Goal: Task Accomplishment & Management: Manage account settings

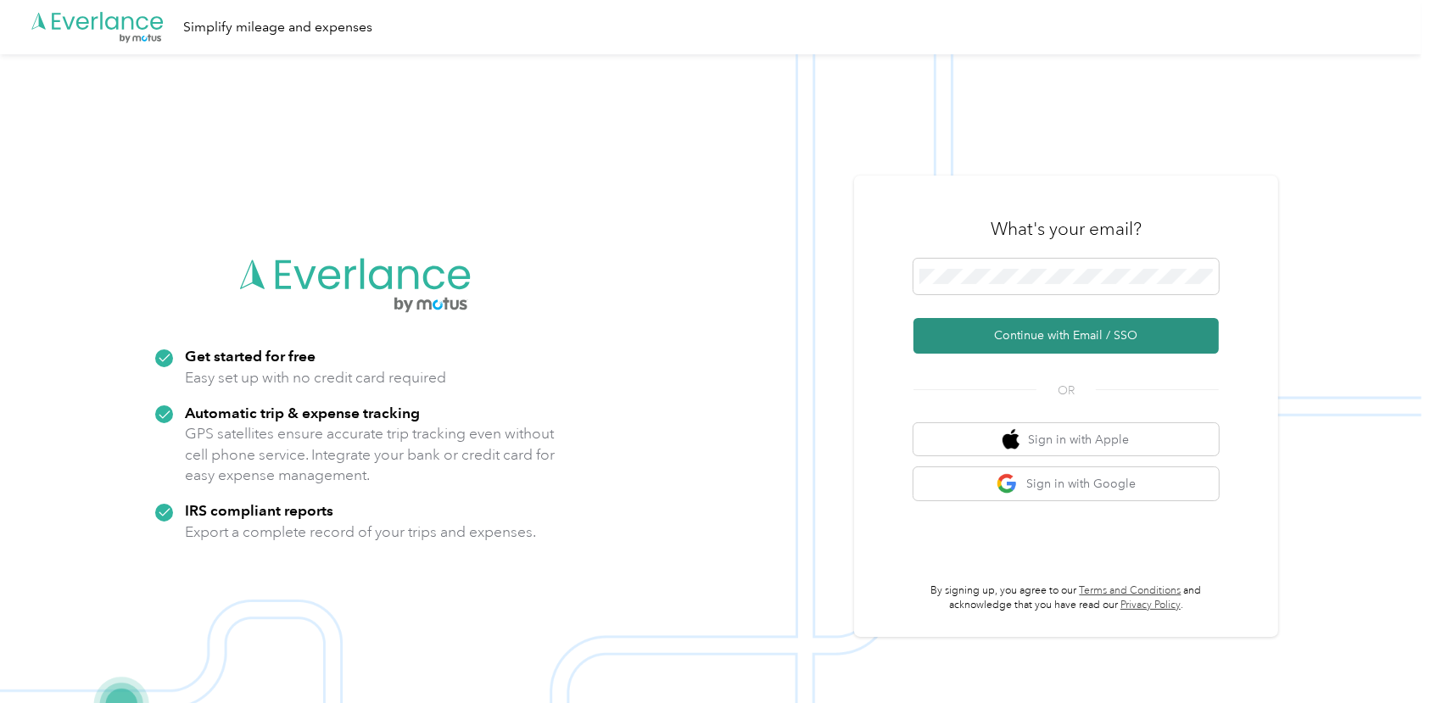
click at [1051, 336] on button "Continue with Email / SSO" at bounding box center [1065, 336] width 305 height 36
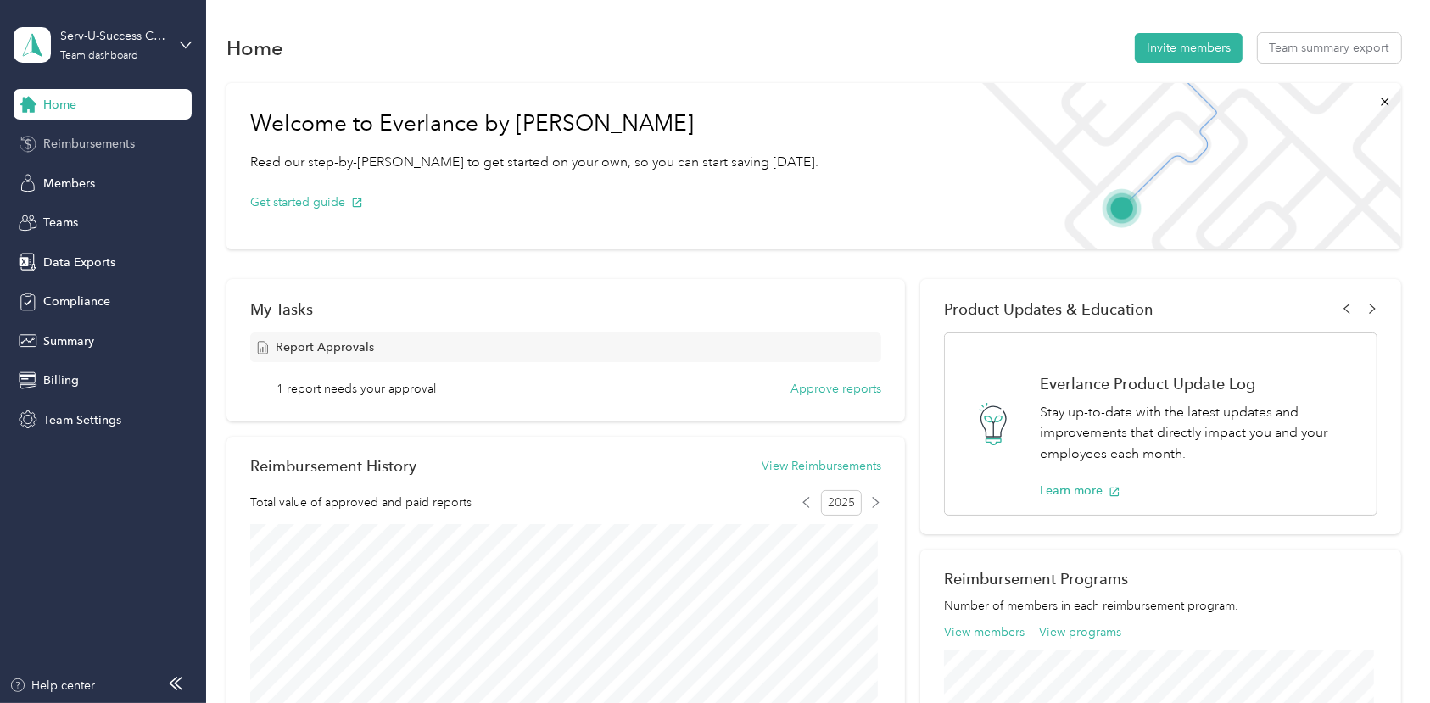
click at [107, 138] on span "Reimbursements" at bounding box center [89, 144] width 92 height 18
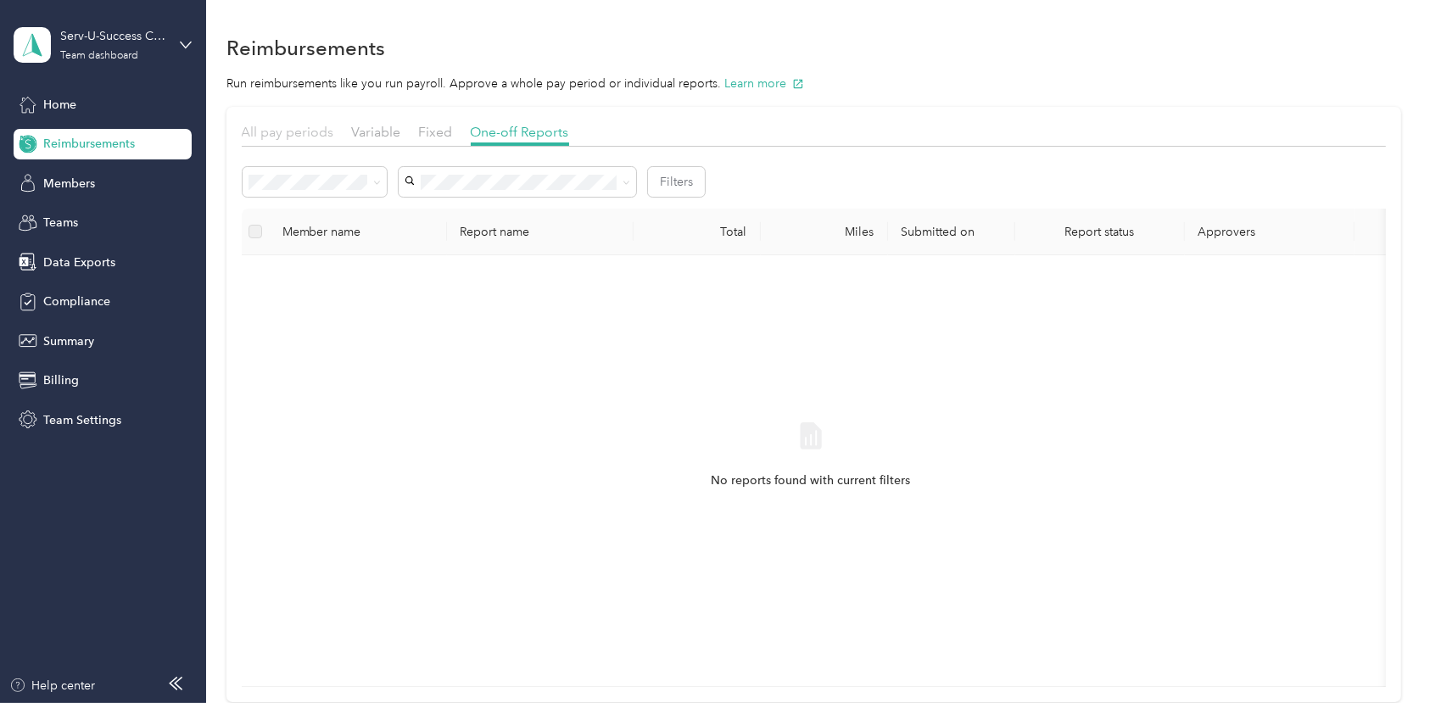
click at [272, 133] on span "All pay periods" at bounding box center [288, 132] width 92 height 16
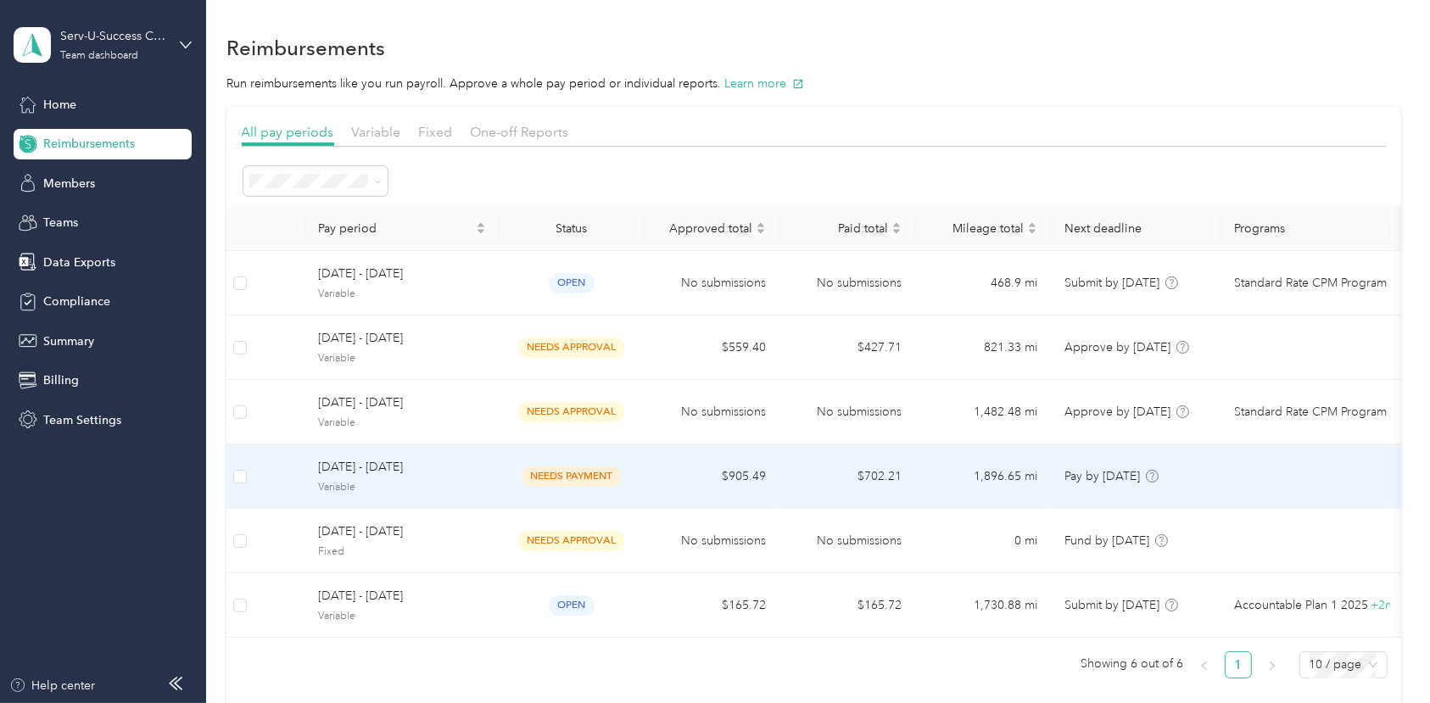
click at [393, 465] on span "[DATE] - [DATE]" at bounding box center [402, 467] width 168 height 19
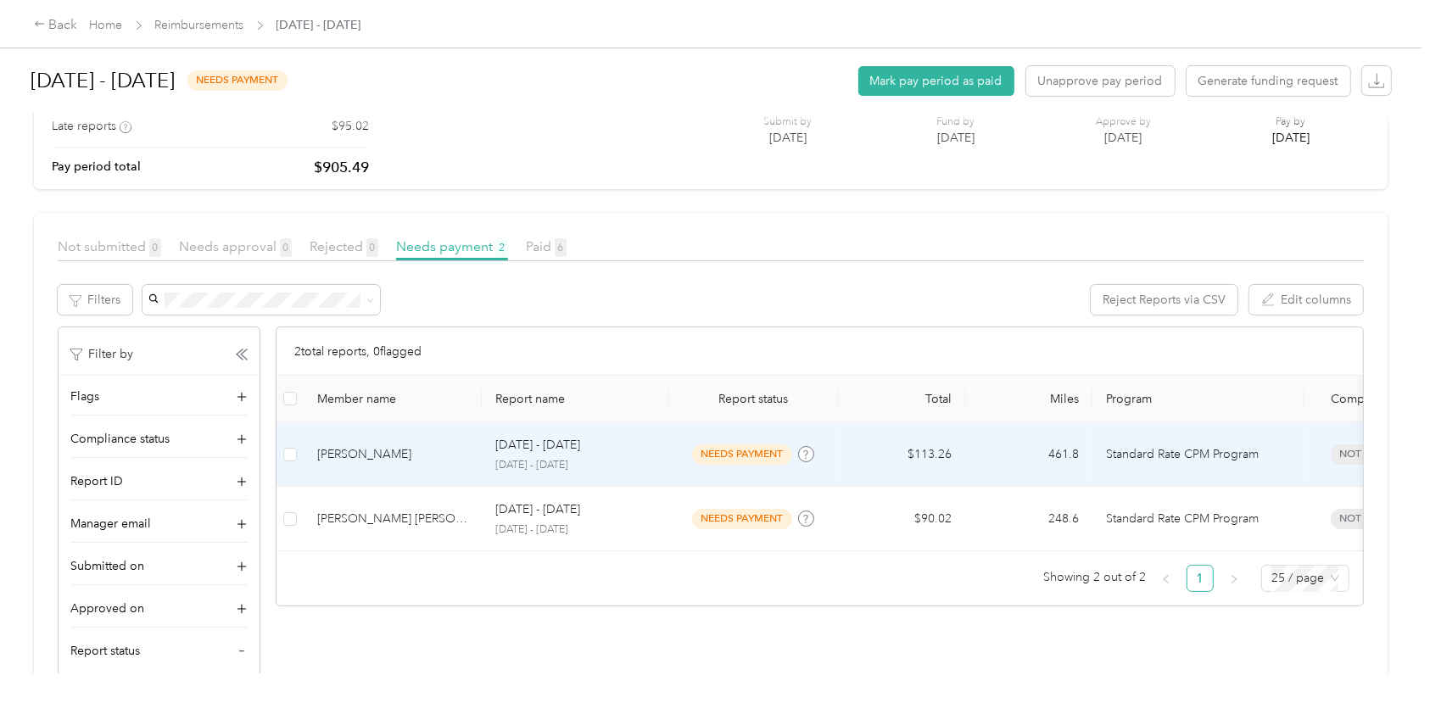
scroll to position [188, 0]
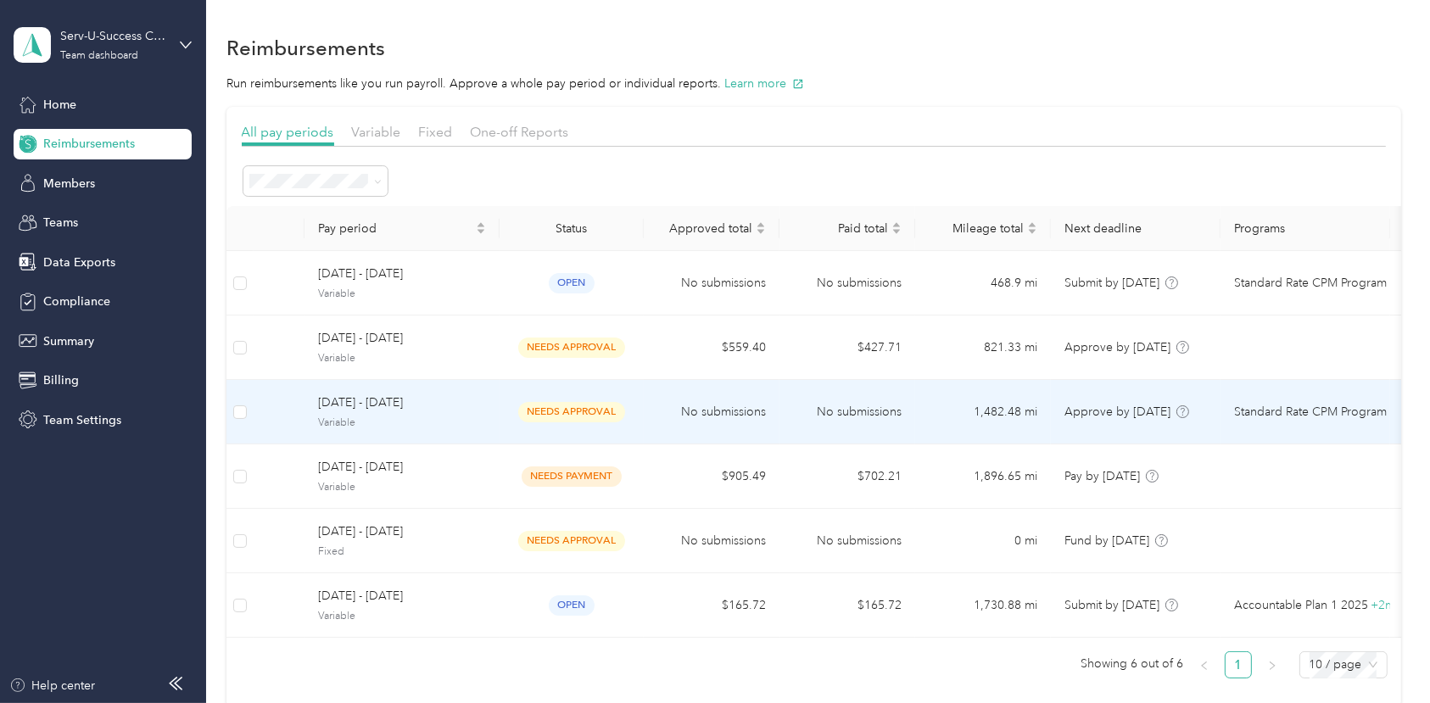
click at [590, 410] on span "needs approval" at bounding box center [571, 412] width 107 height 20
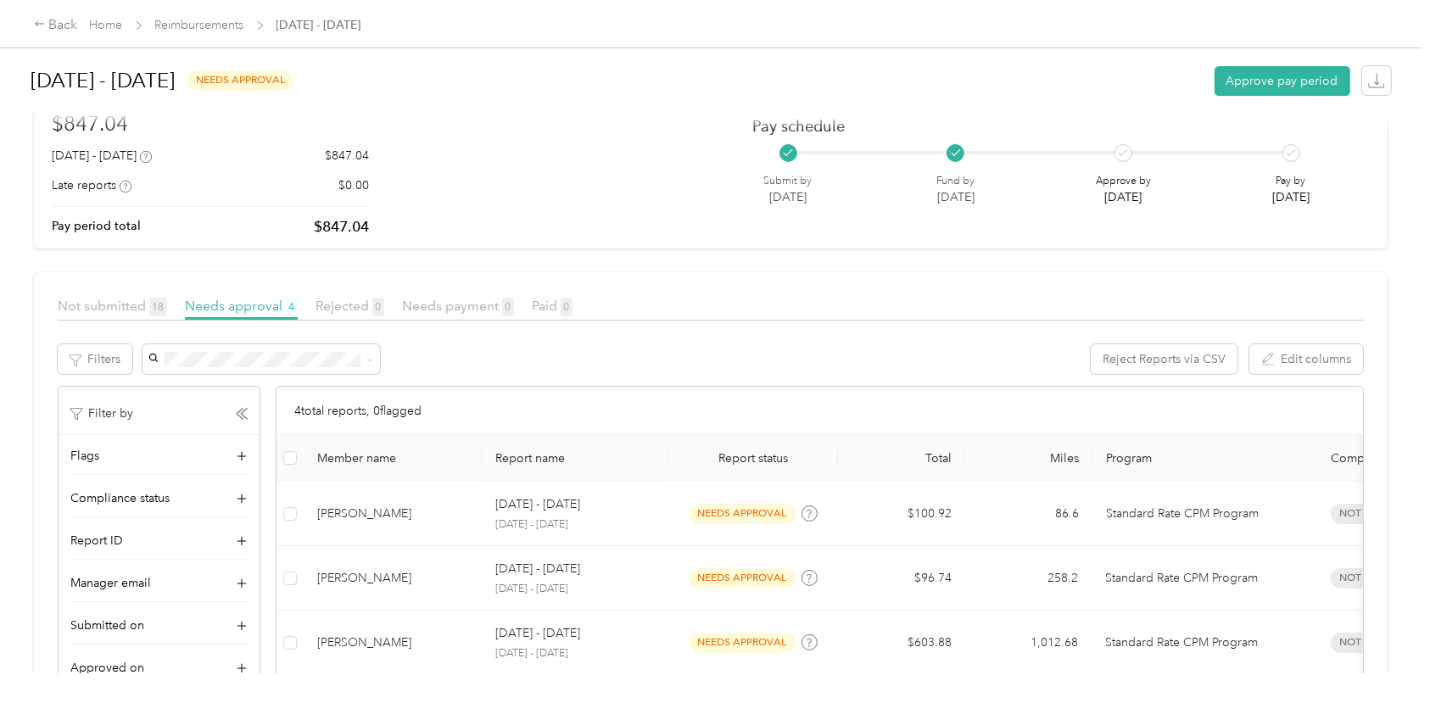
scroll to position [62, 0]
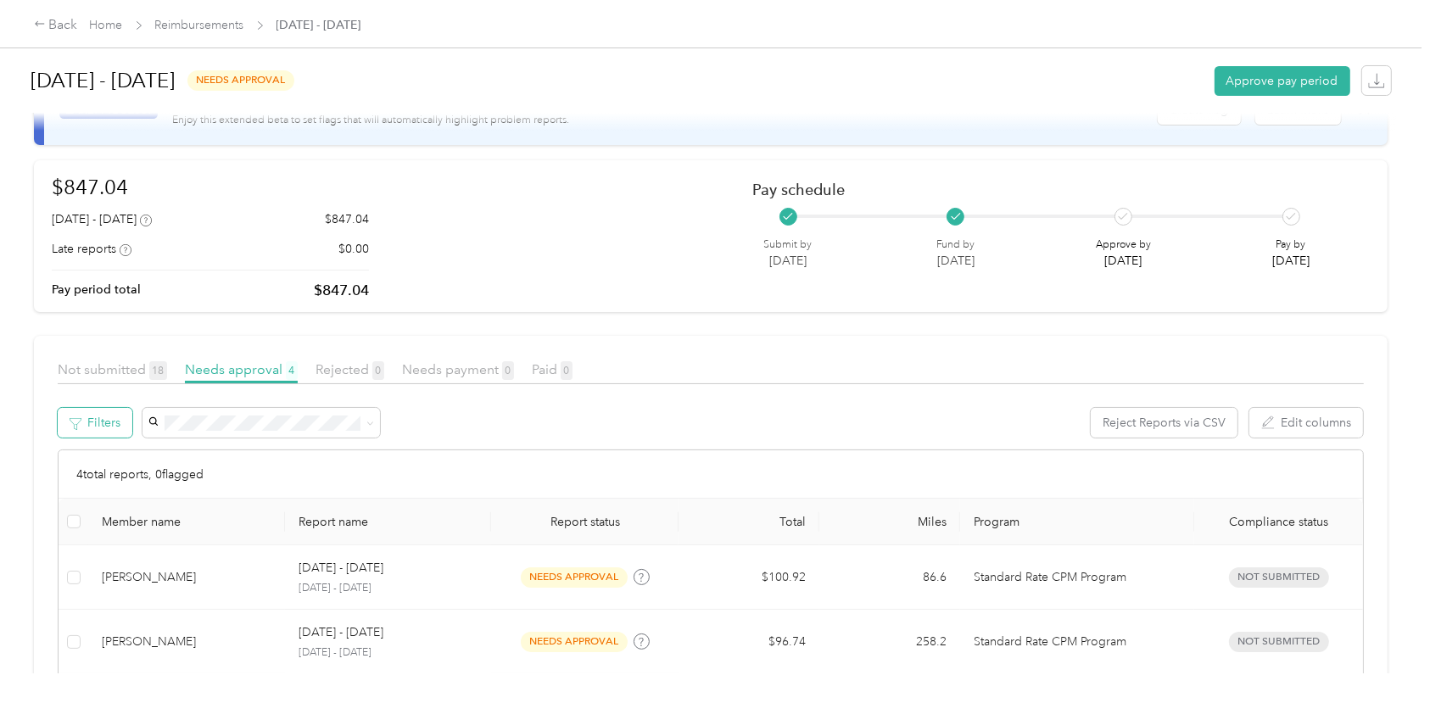
click at [94, 421] on button "Filters" at bounding box center [95, 423] width 75 height 30
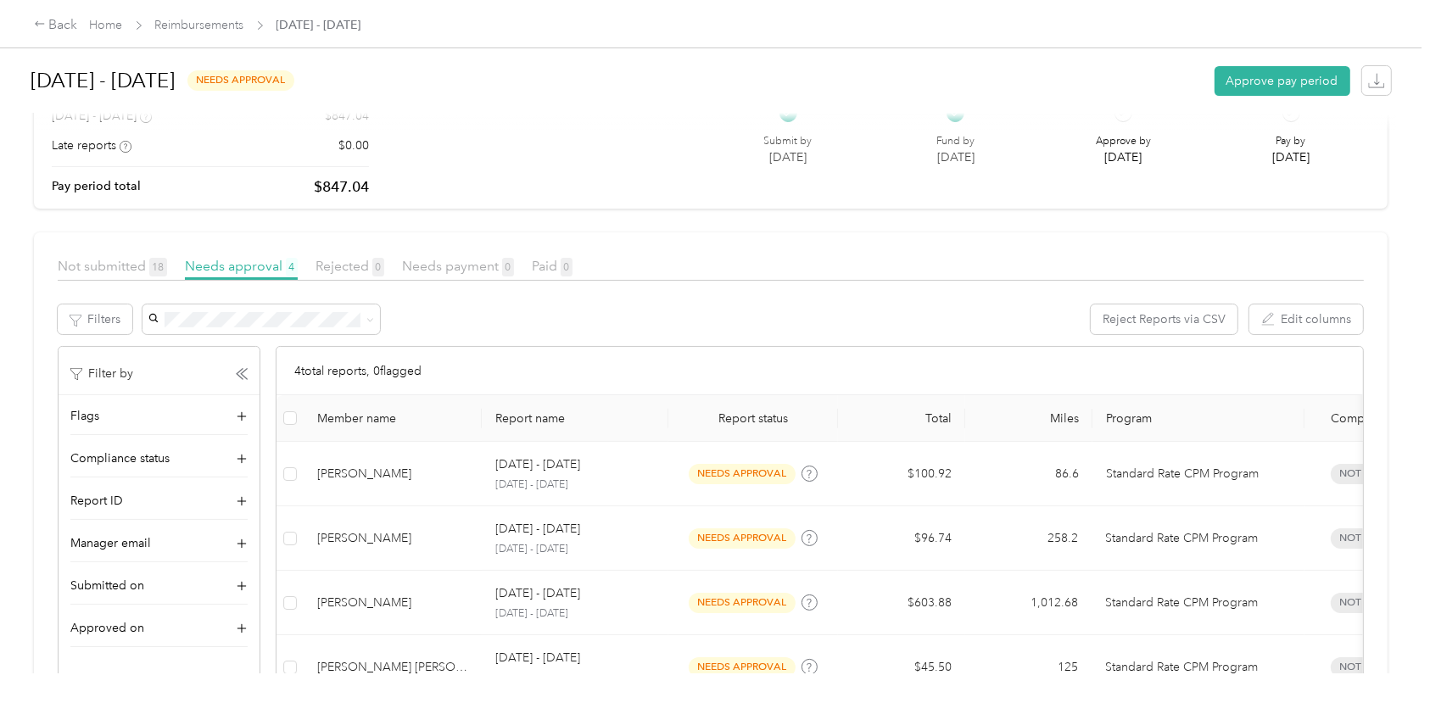
scroll to position [188, 0]
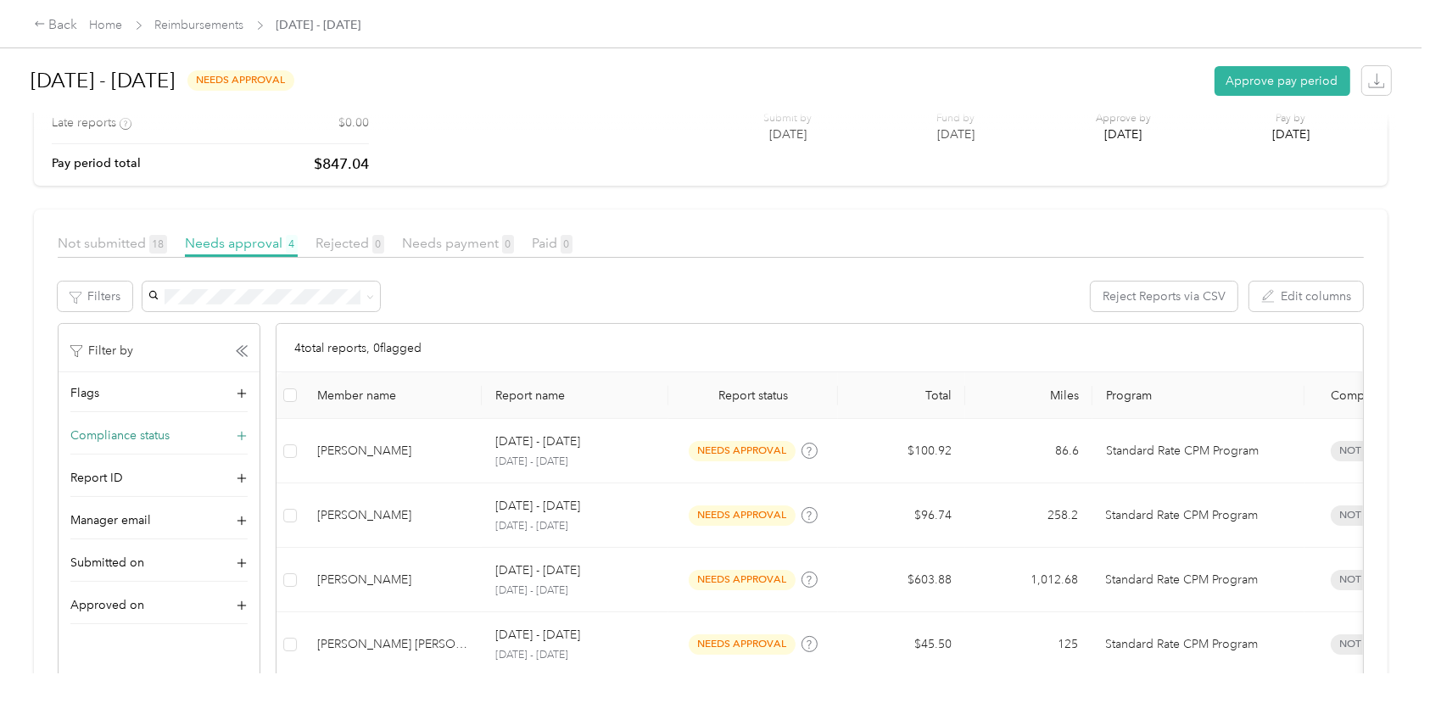
click at [158, 432] on span "Compliance status" at bounding box center [119, 436] width 99 height 18
click at [118, 243] on span "Not submitted 18" at bounding box center [112, 243] width 109 height 16
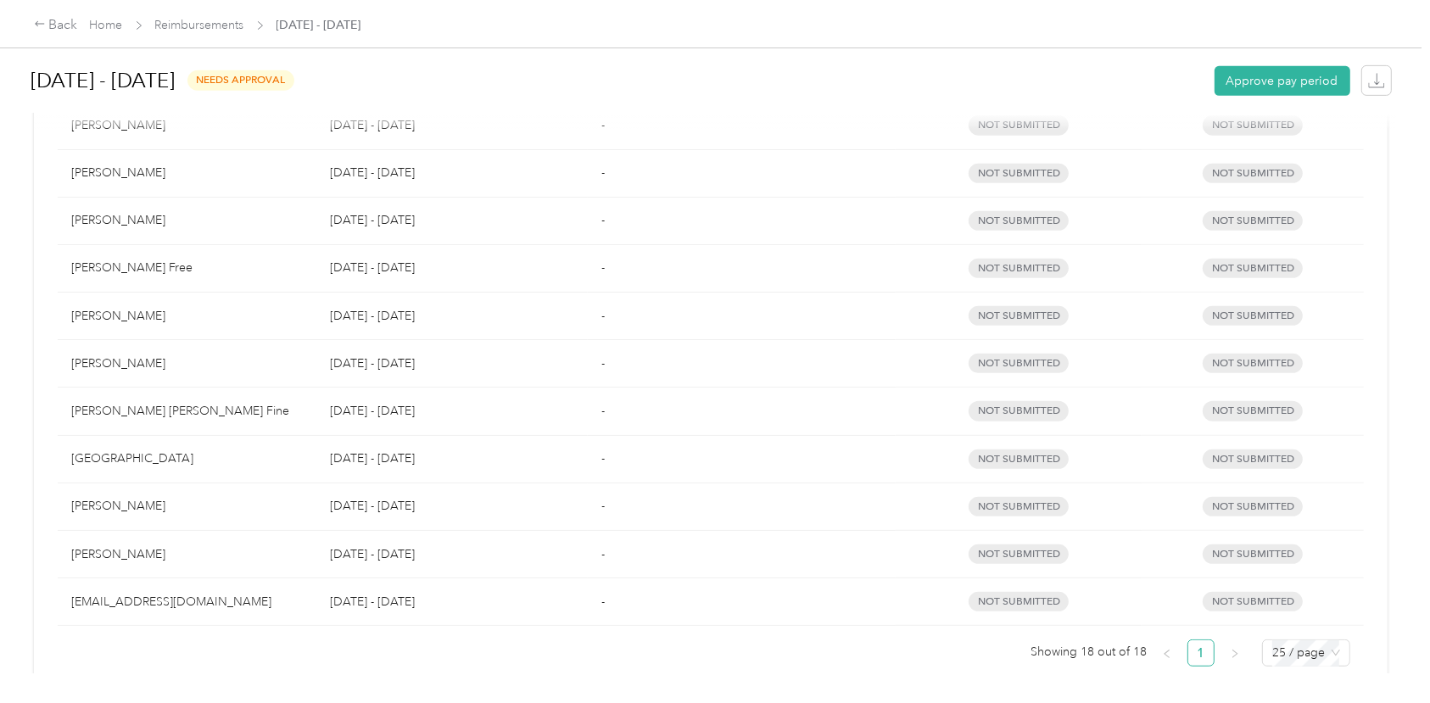
scroll to position [816, 0]
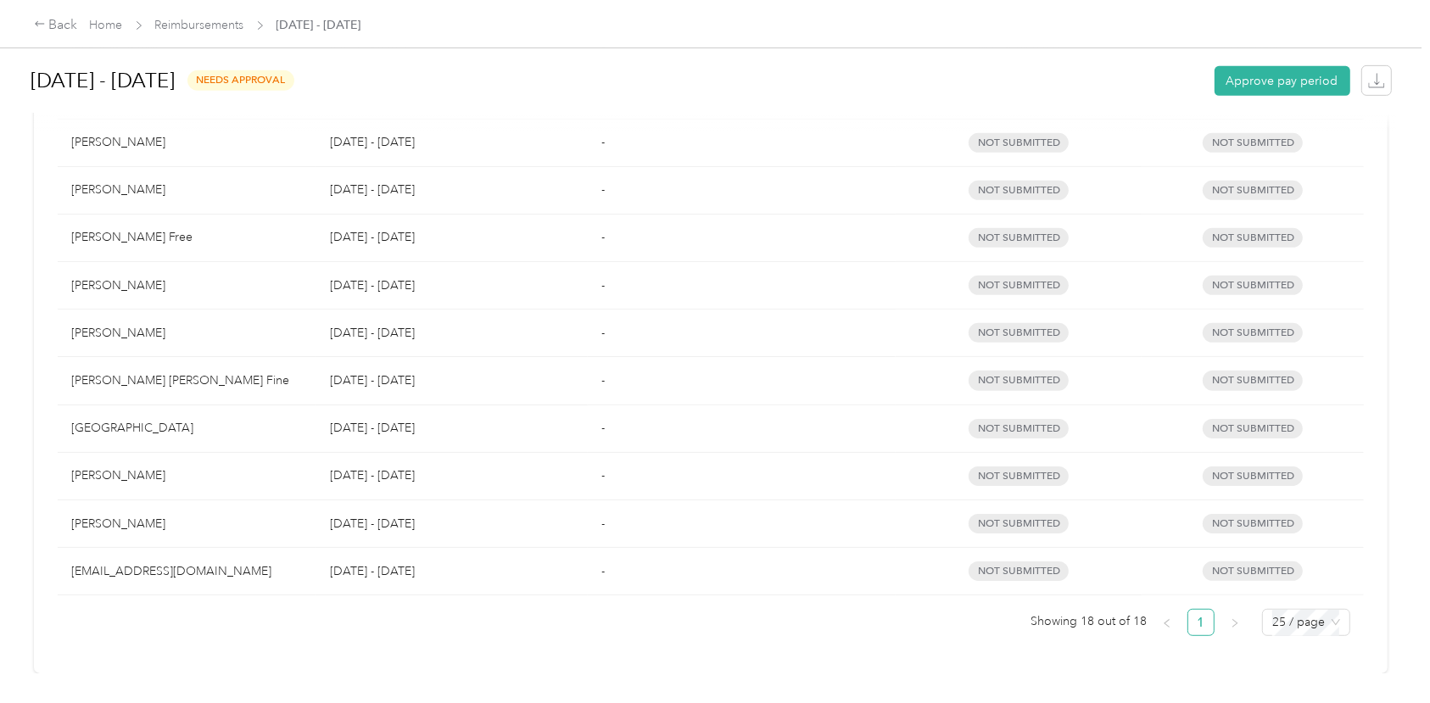
click at [374, 332] on p "[DATE] - [DATE]" at bounding box center [452, 333] width 244 height 19
click at [150, 333] on div "[PERSON_NAME]" at bounding box center [187, 333] width 232 height 19
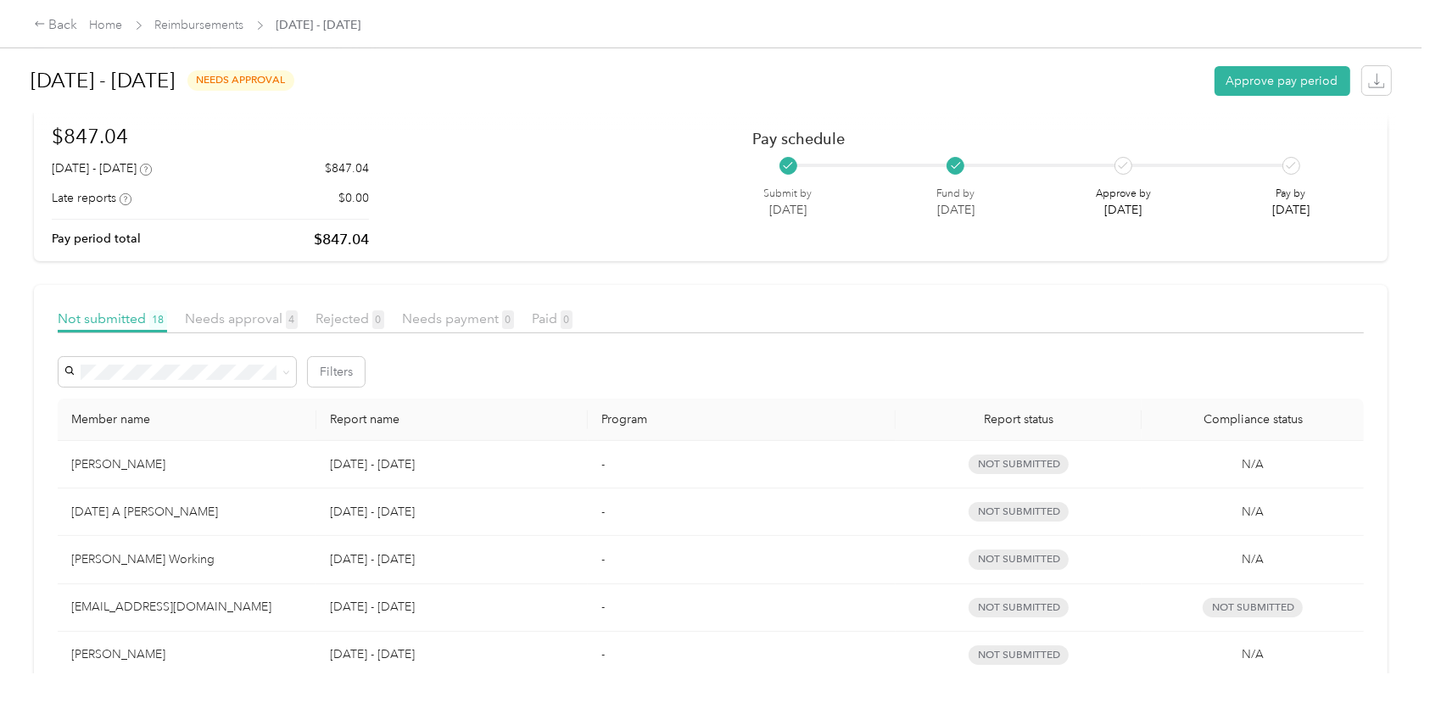
scroll to position [0, 0]
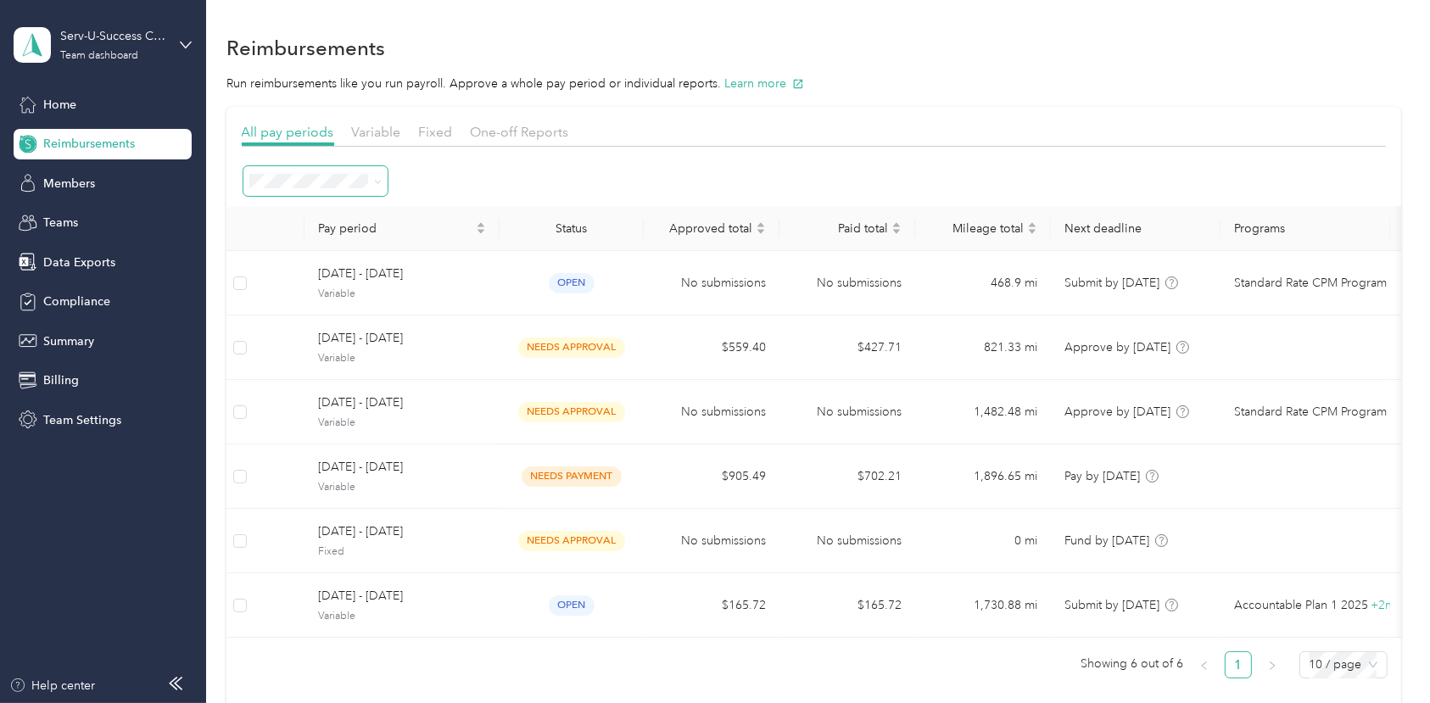
click at [376, 180] on icon at bounding box center [378, 182] width 8 height 8
click at [289, 212] on span "All periods" at bounding box center [284, 207] width 59 height 14
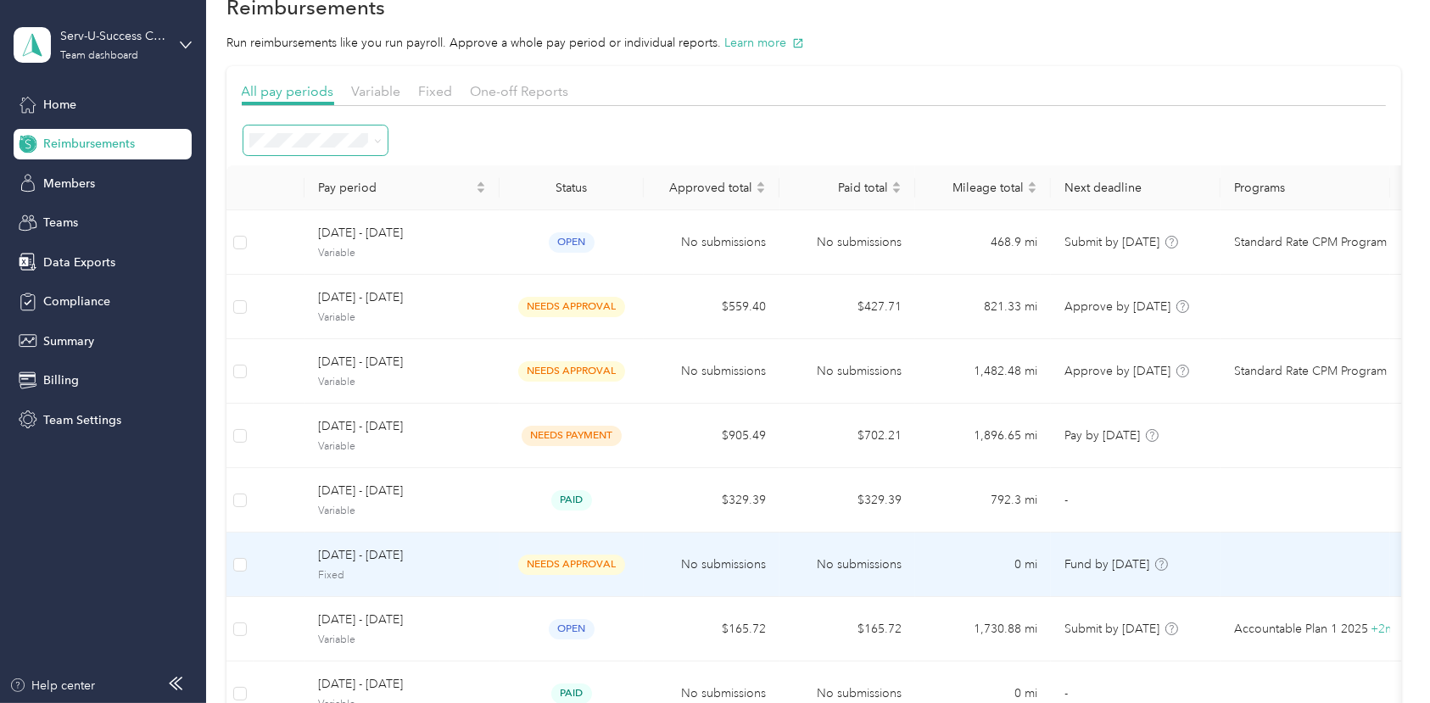
scroll to position [62, 0]
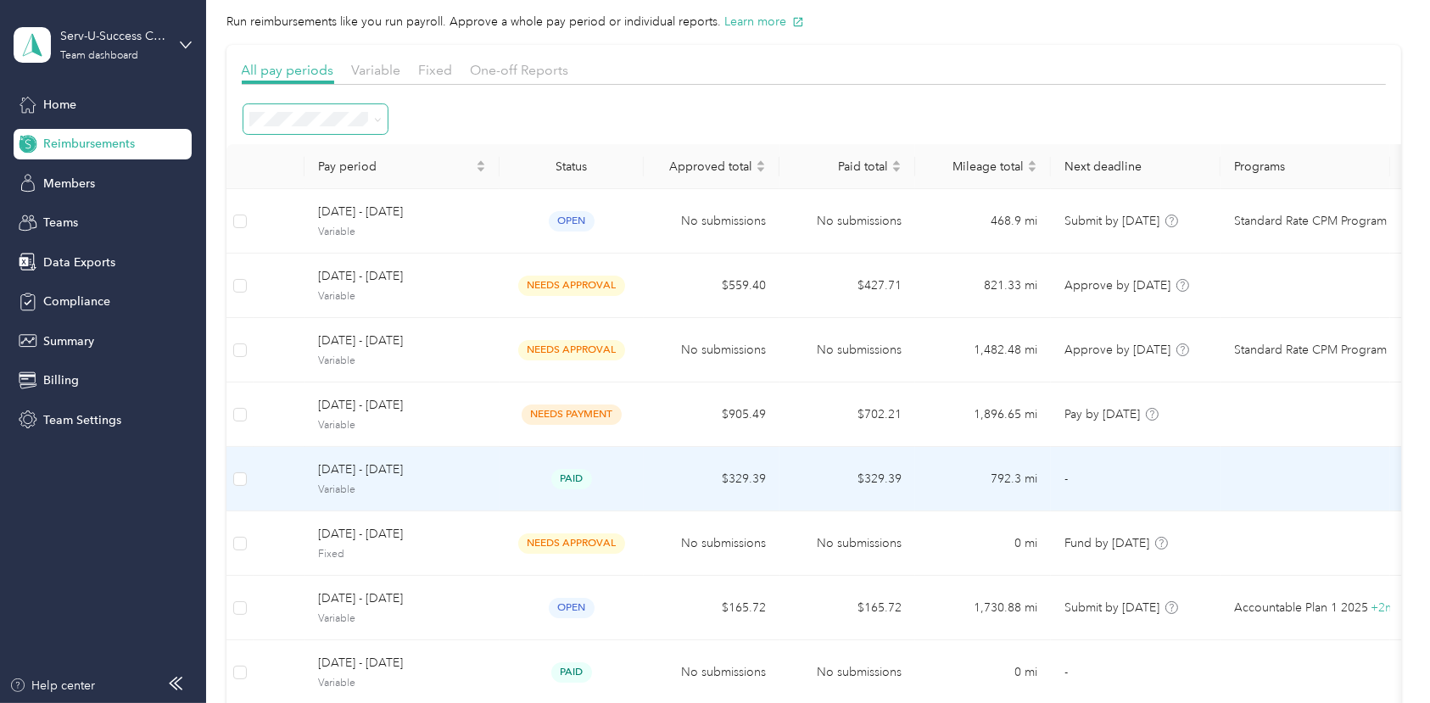
click at [393, 469] on span "[DATE] - [DATE]" at bounding box center [402, 469] width 168 height 19
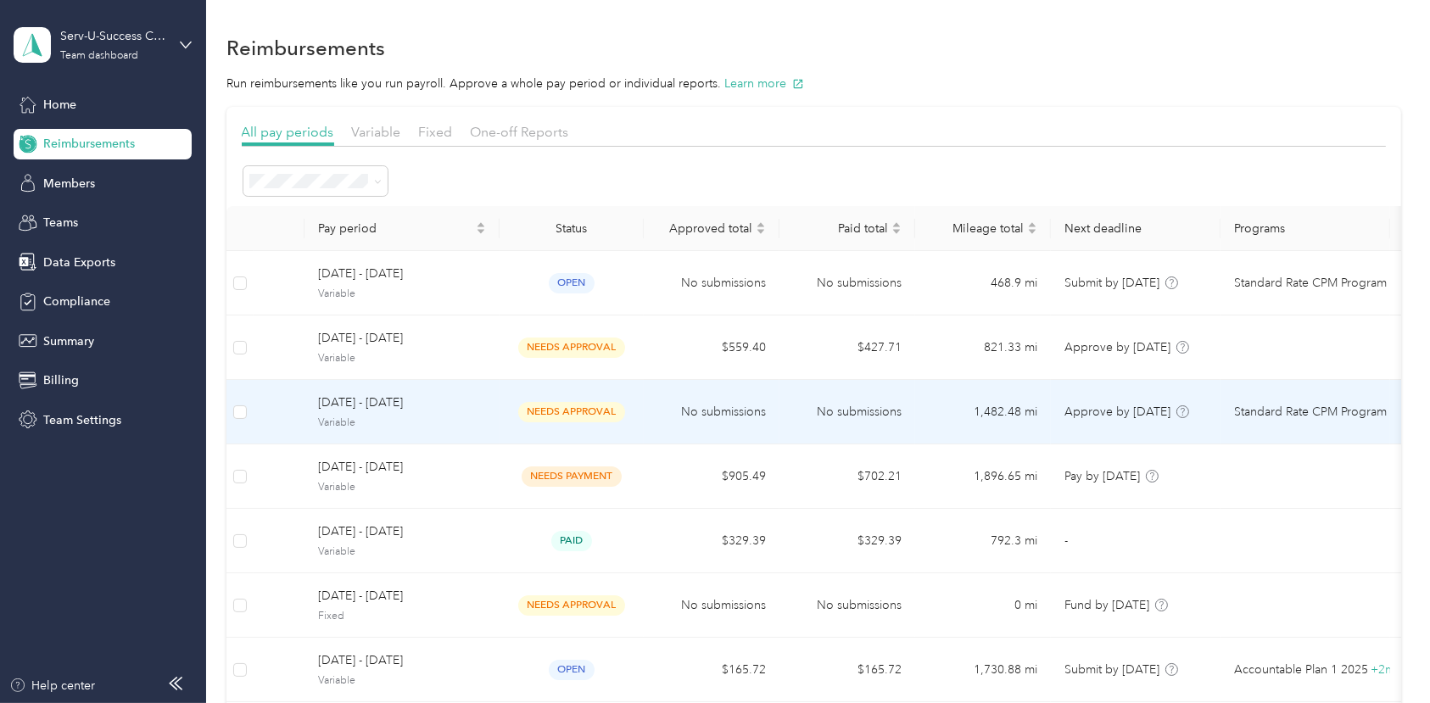
click at [360, 405] on span "[DATE] - [DATE]" at bounding box center [402, 402] width 168 height 19
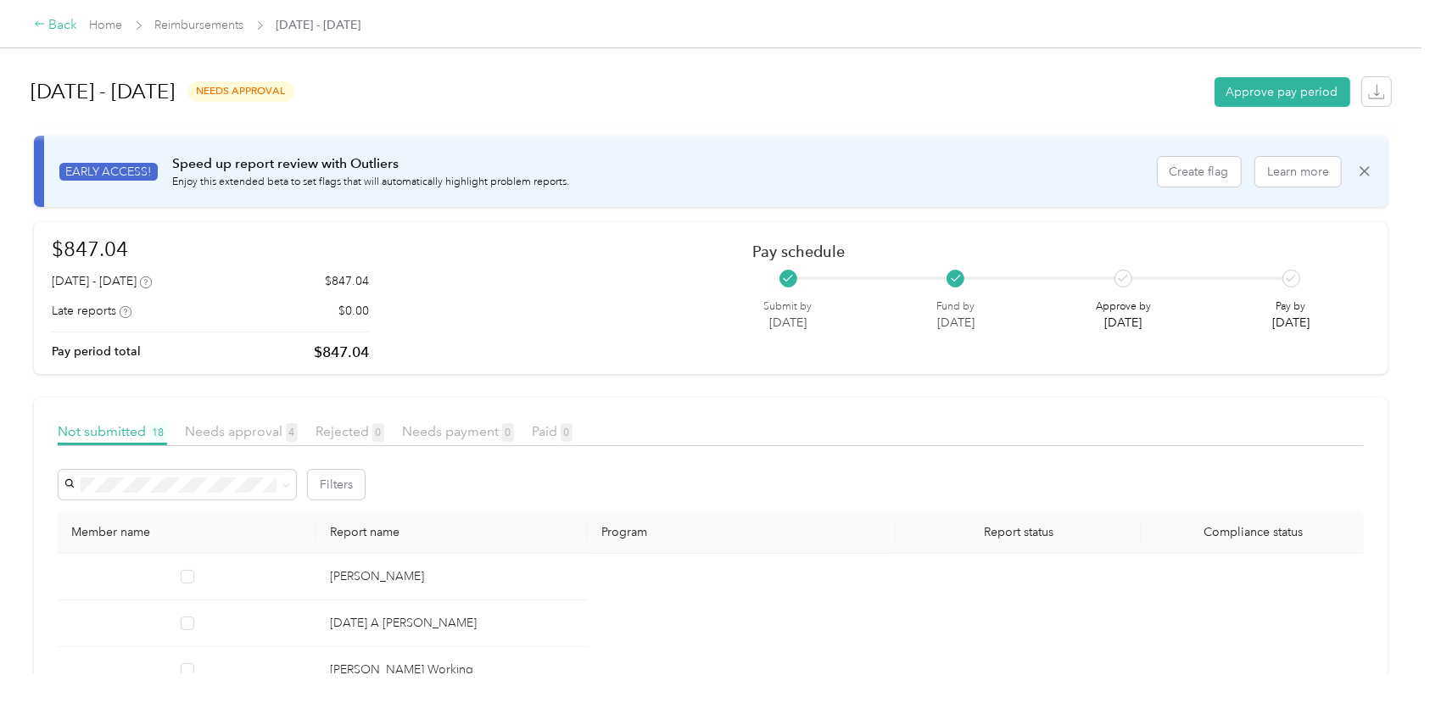
click at [47, 25] on div "Back" at bounding box center [56, 25] width 44 height 20
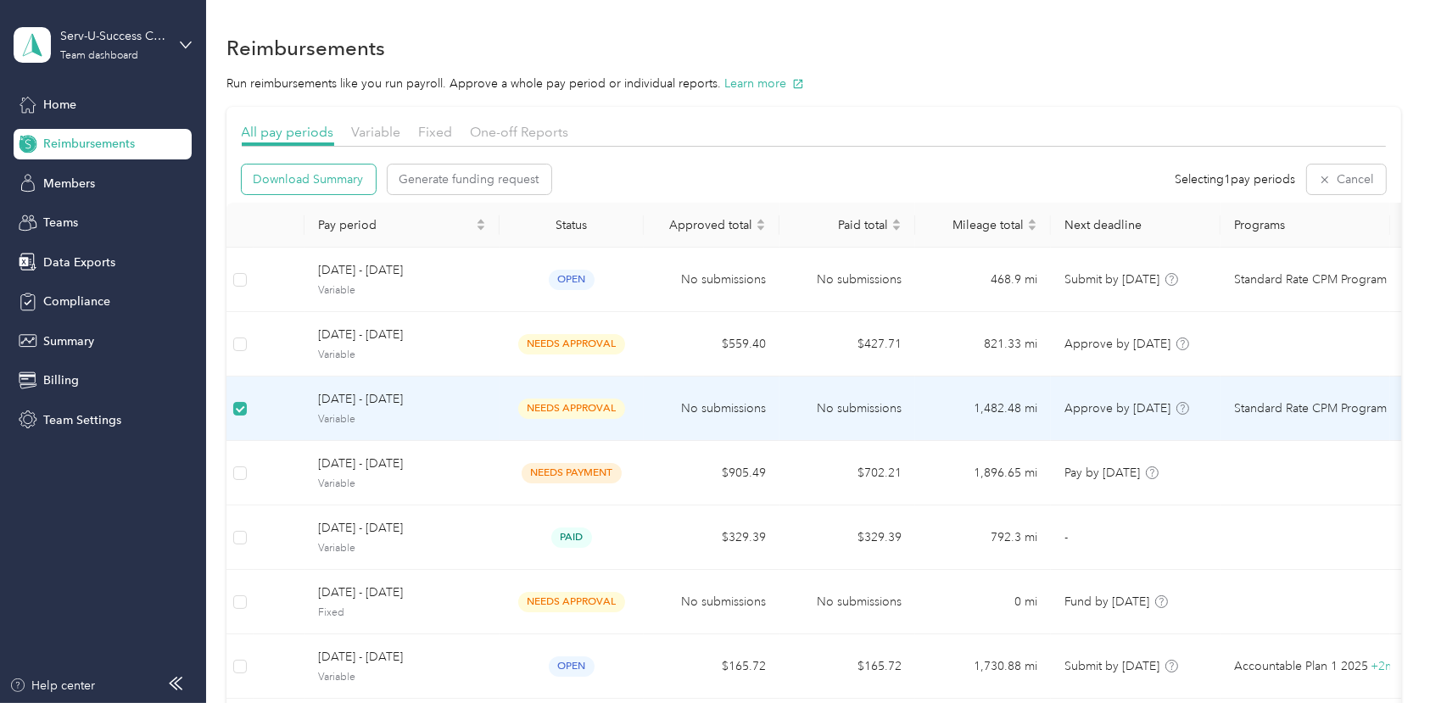
click at [300, 175] on span "Download Summary" at bounding box center [309, 179] width 110 height 18
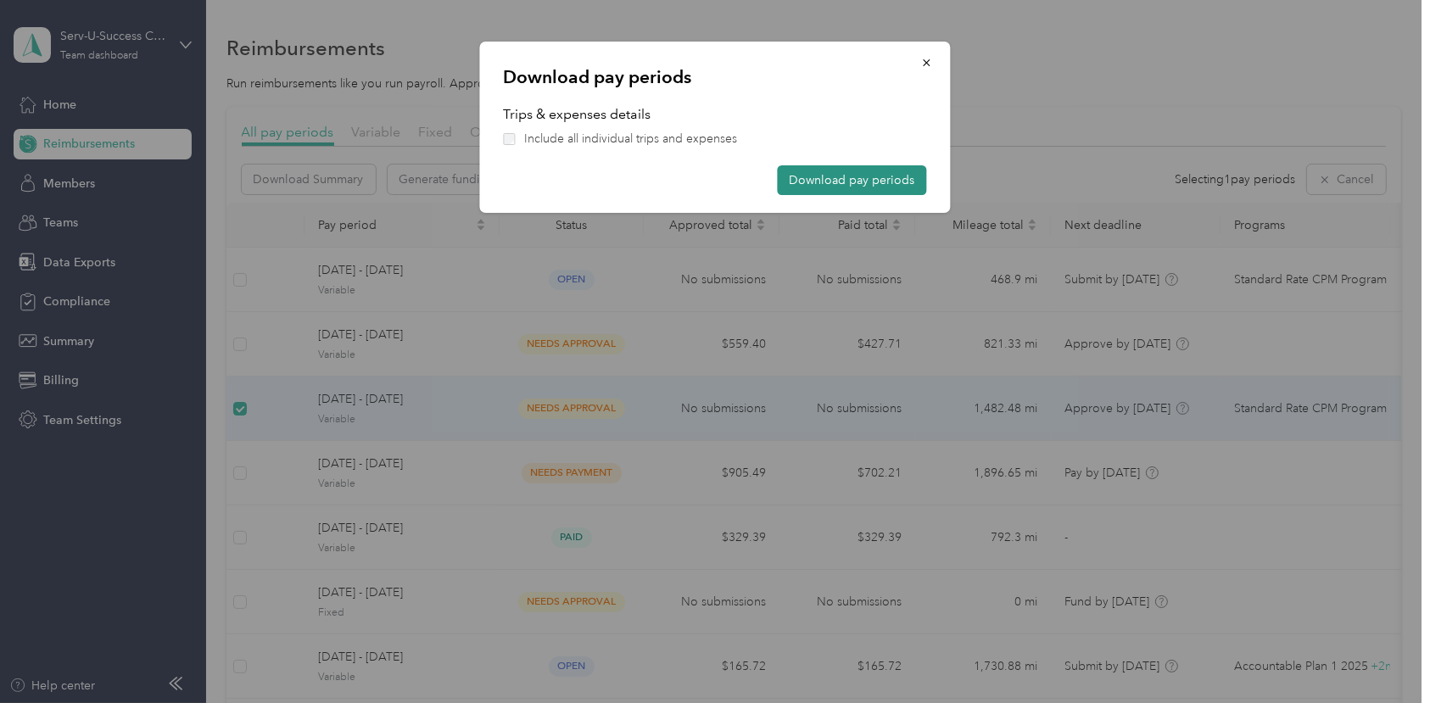
click at [853, 178] on button "Download pay periods" at bounding box center [852, 180] width 149 height 30
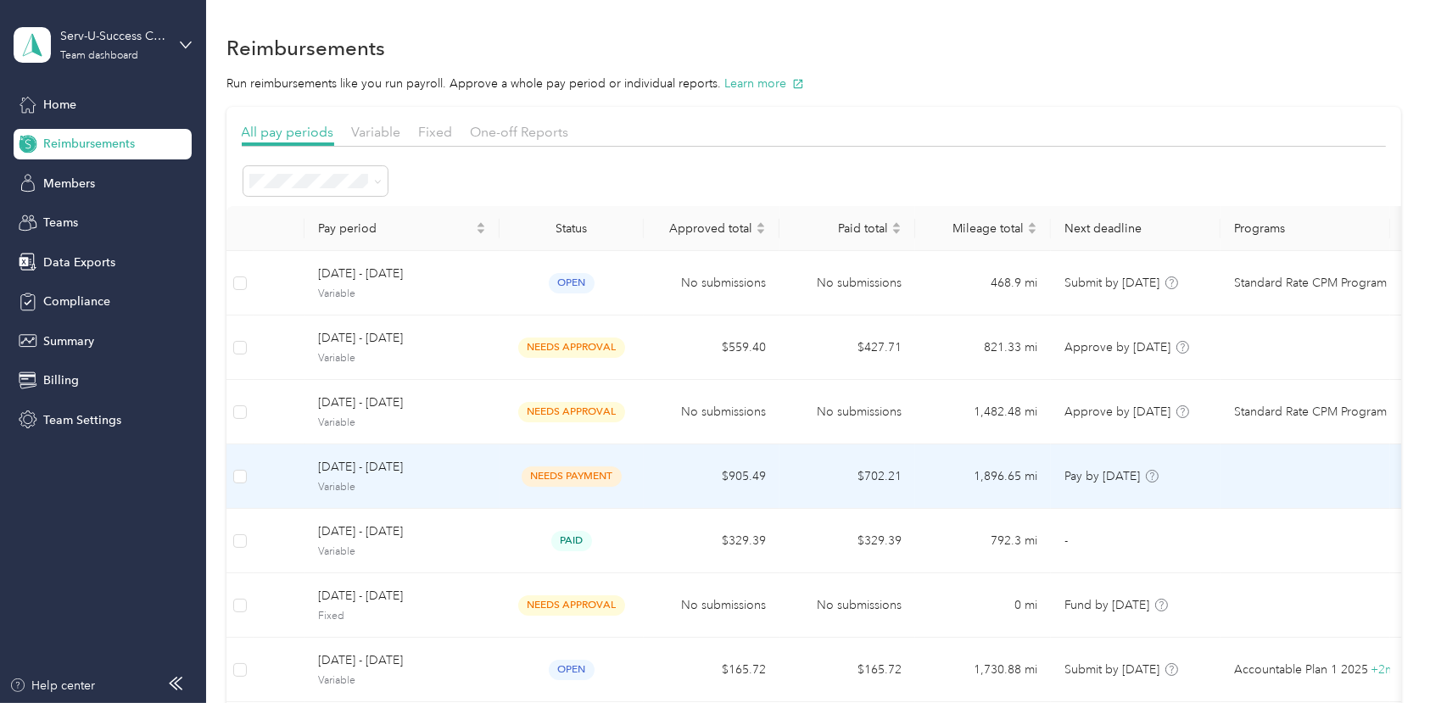
click at [581, 475] on span "needs payment" at bounding box center [572, 476] width 100 height 20
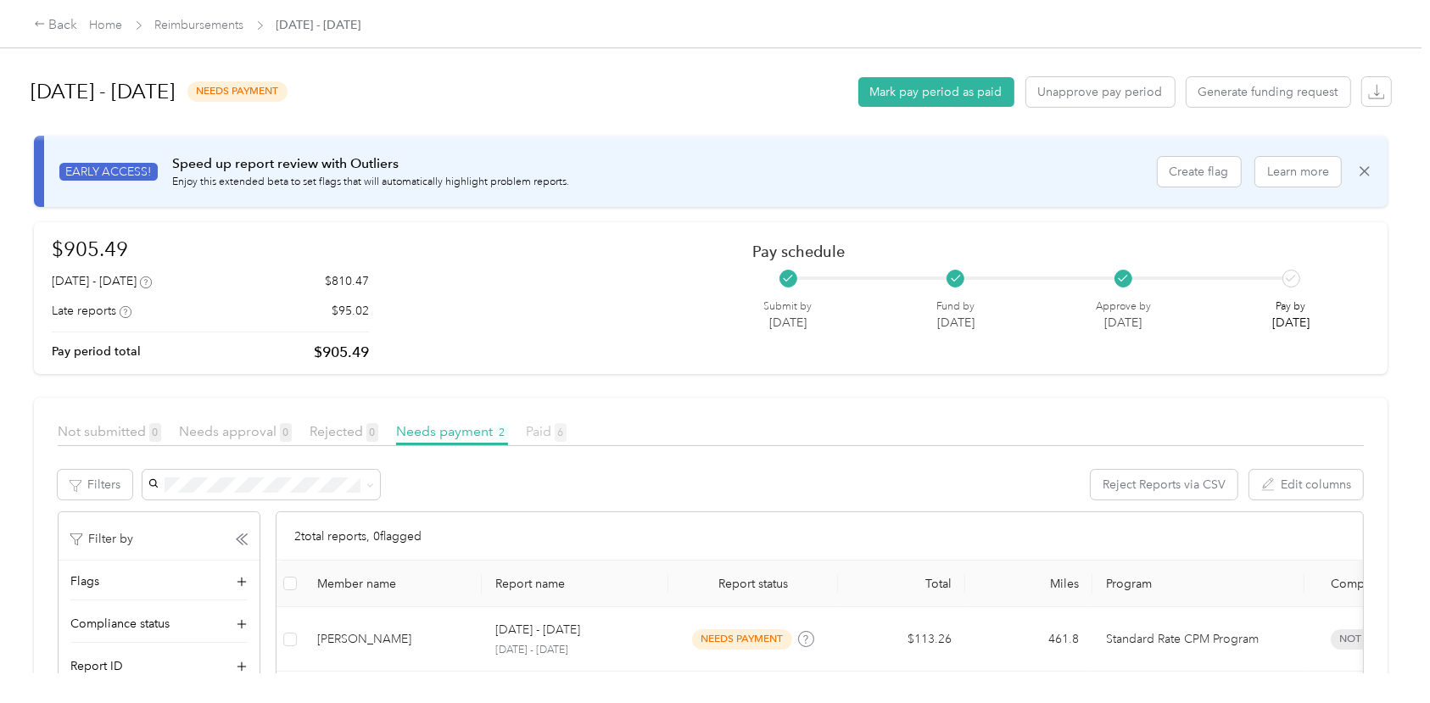
click at [539, 431] on span "Paid 6" at bounding box center [546, 431] width 41 height 16
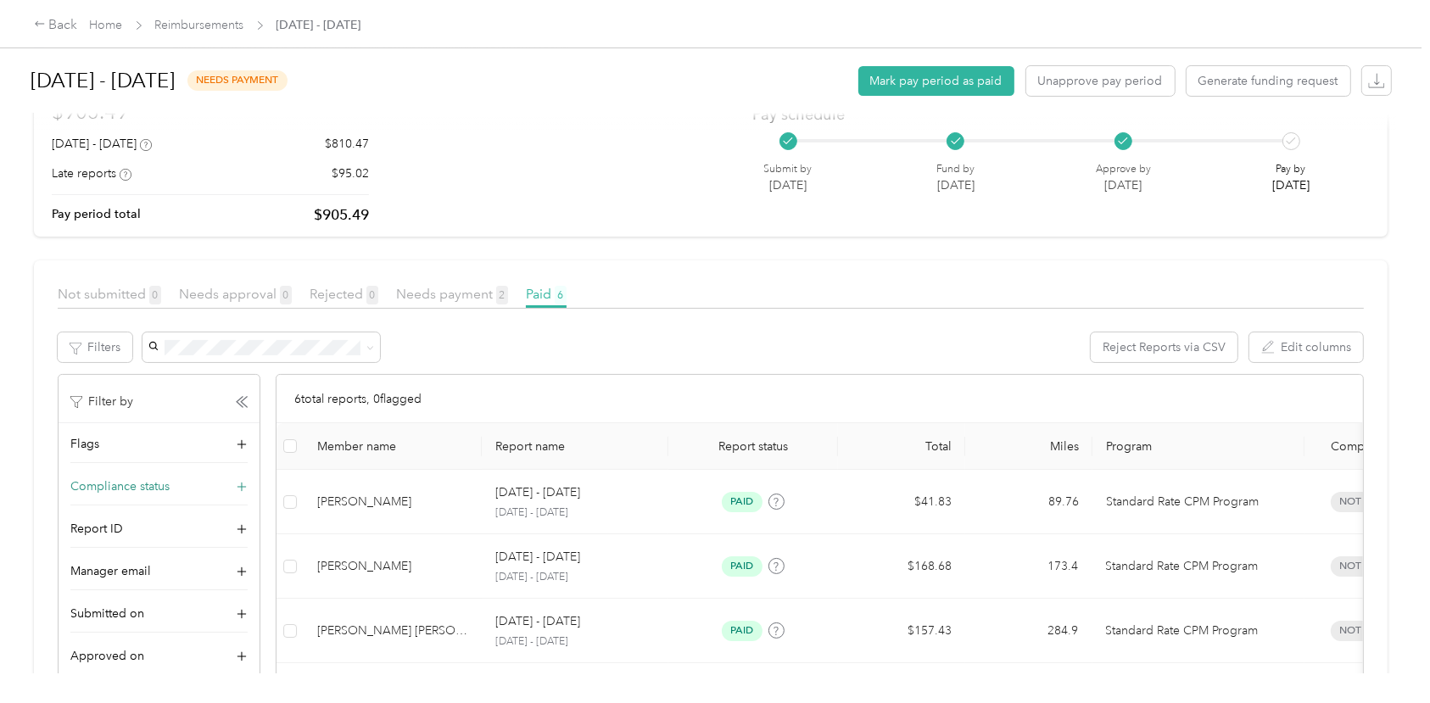
scroll to position [188, 0]
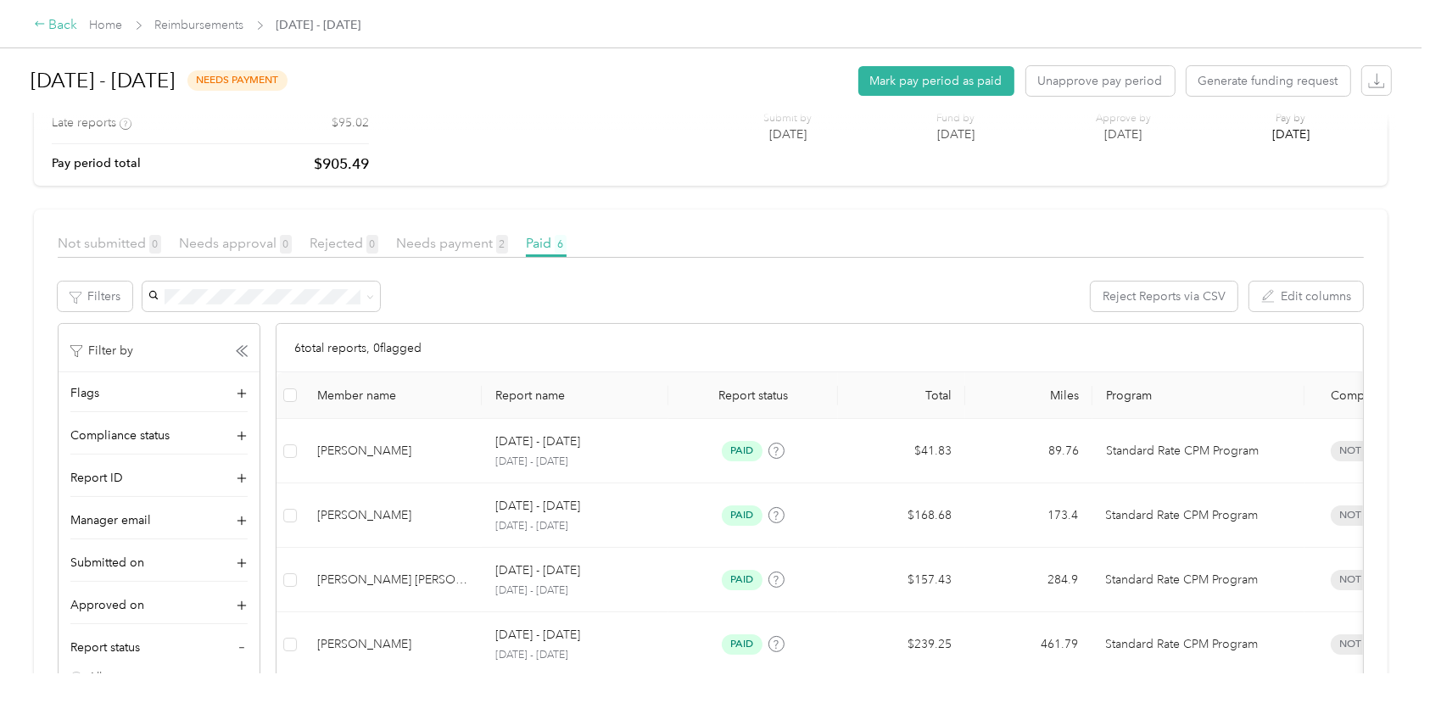
click at [45, 25] on icon at bounding box center [40, 24] width 12 height 12
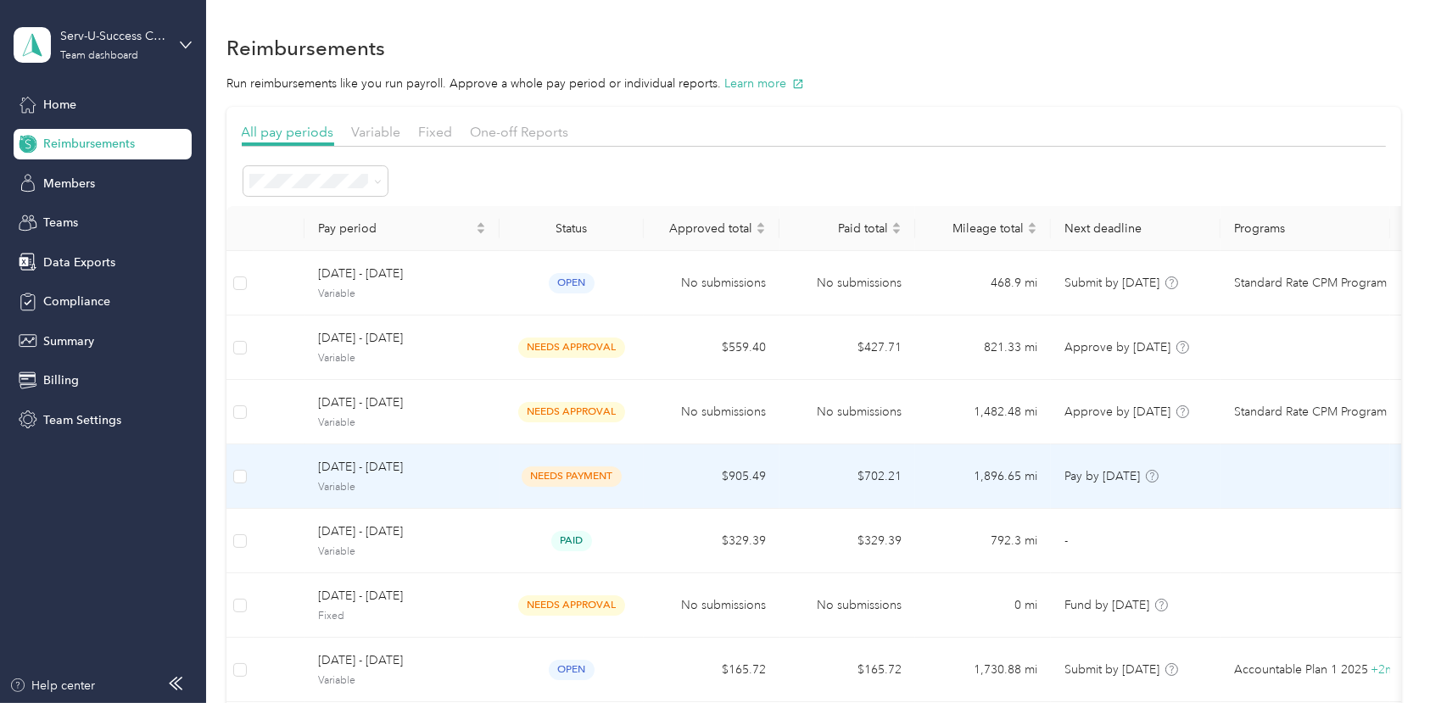
click at [248, 482] on td at bounding box center [239, 476] width 27 height 64
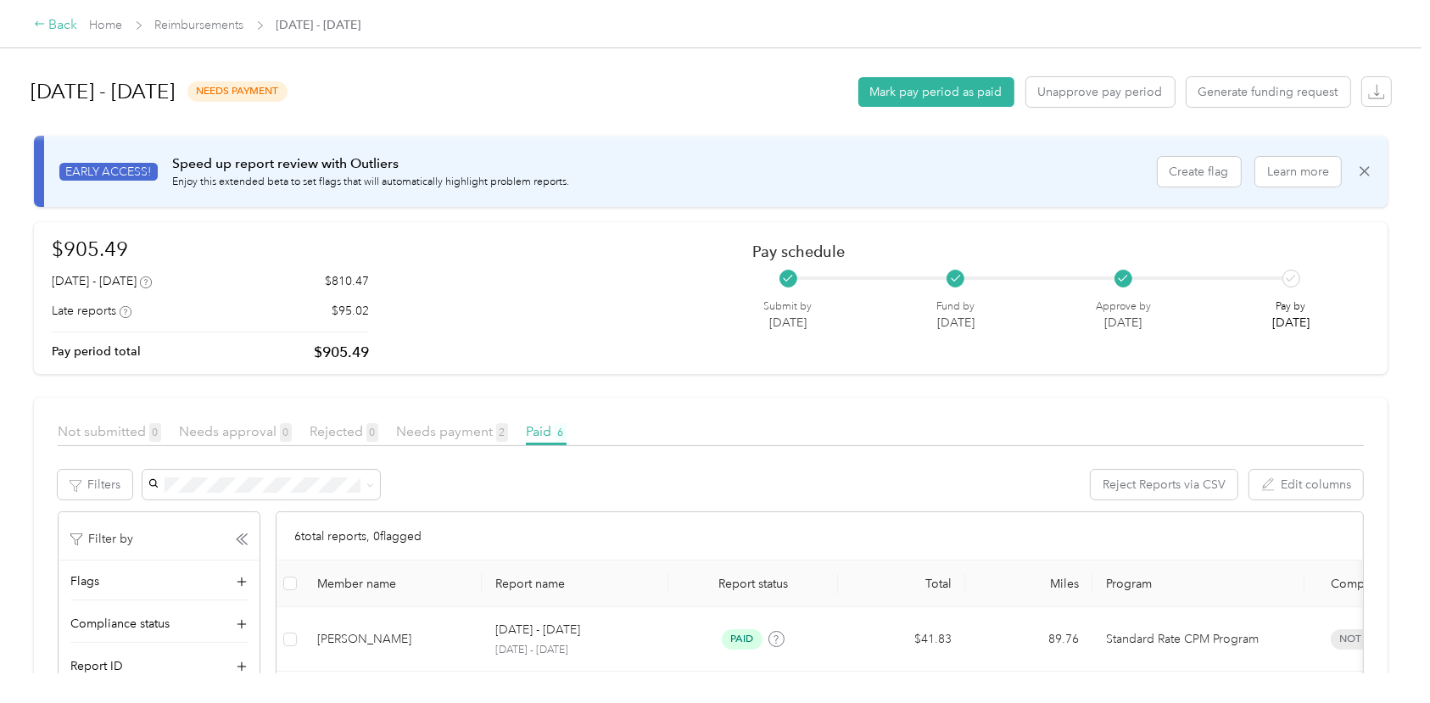
click at [41, 24] on icon at bounding box center [40, 24] width 12 height 12
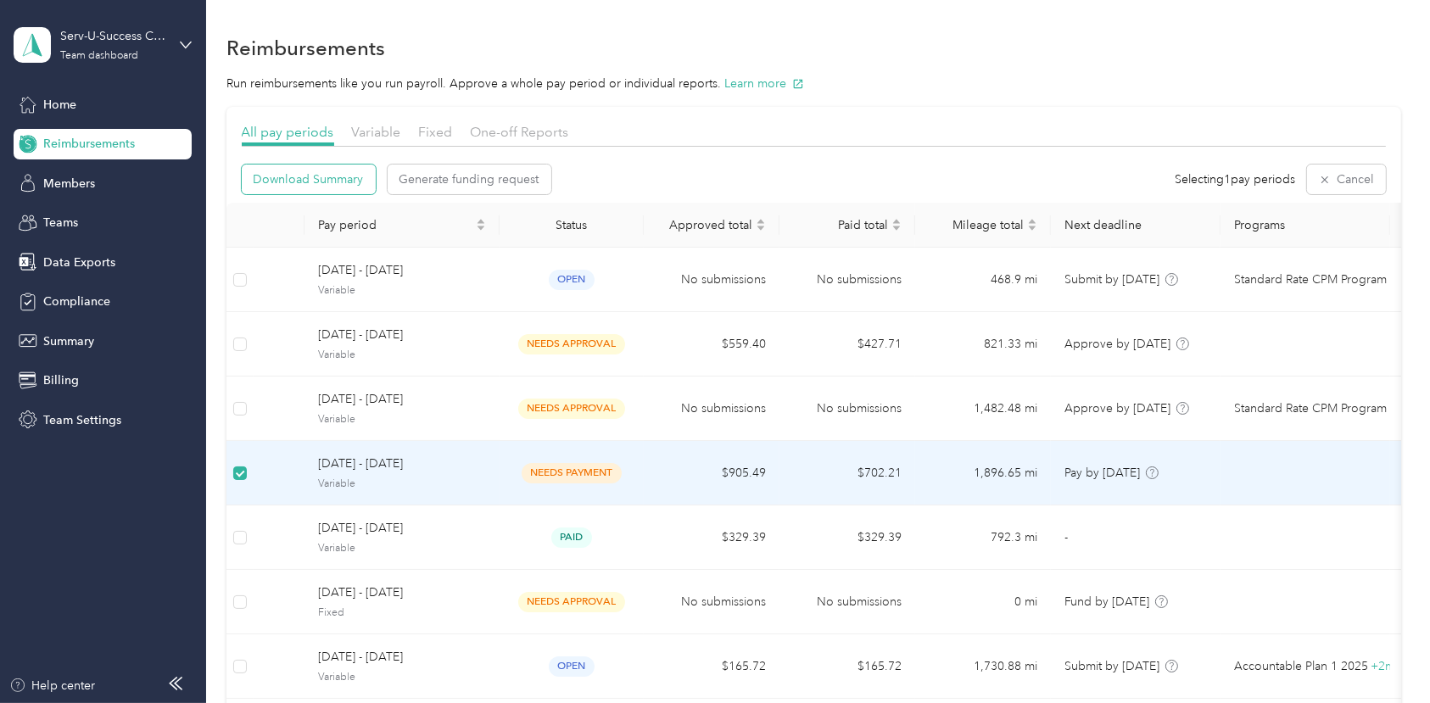
click at [325, 176] on span "Download Summary" at bounding box center [309, 179] width 110 height 18
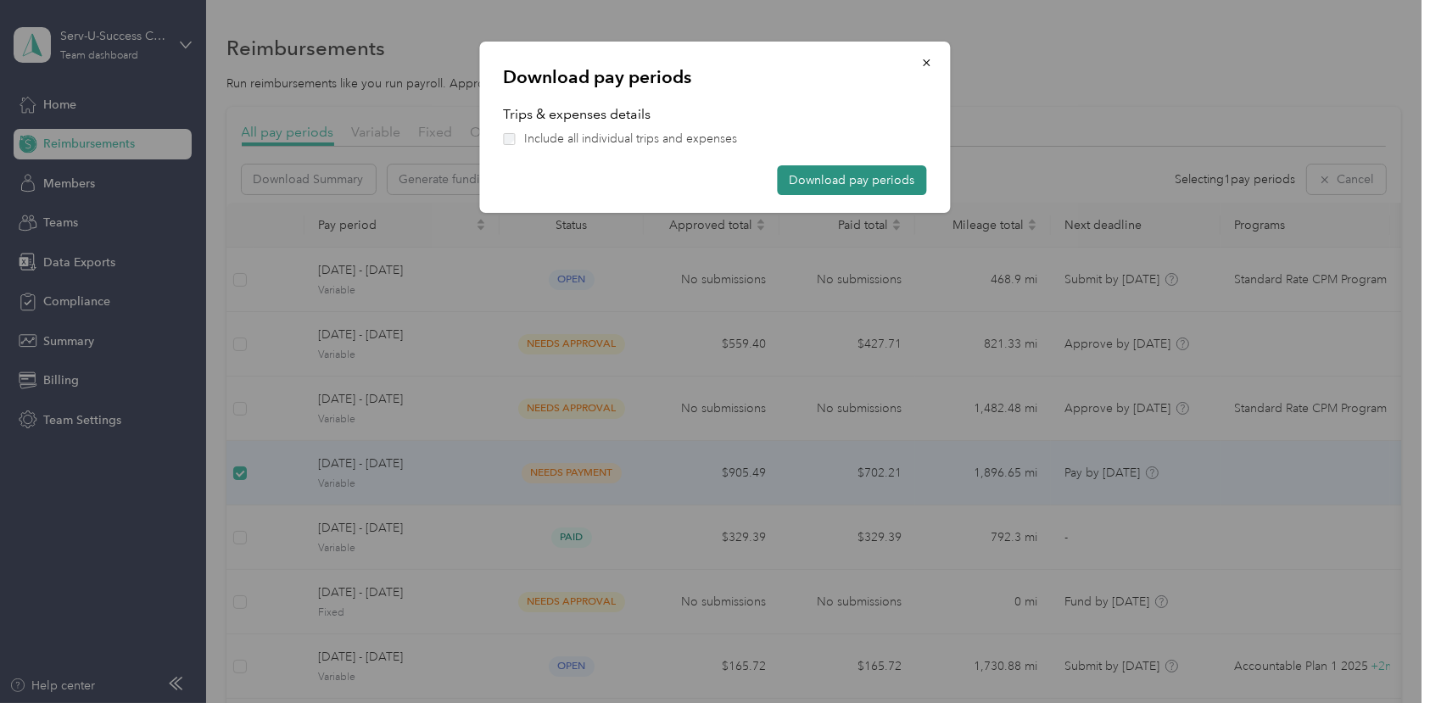
click at [890, 181] on button "Download pay periods" at bounding box center [852, 180] width 149 height 30
